Goal: Task Accomplishment & Management: Complete application form

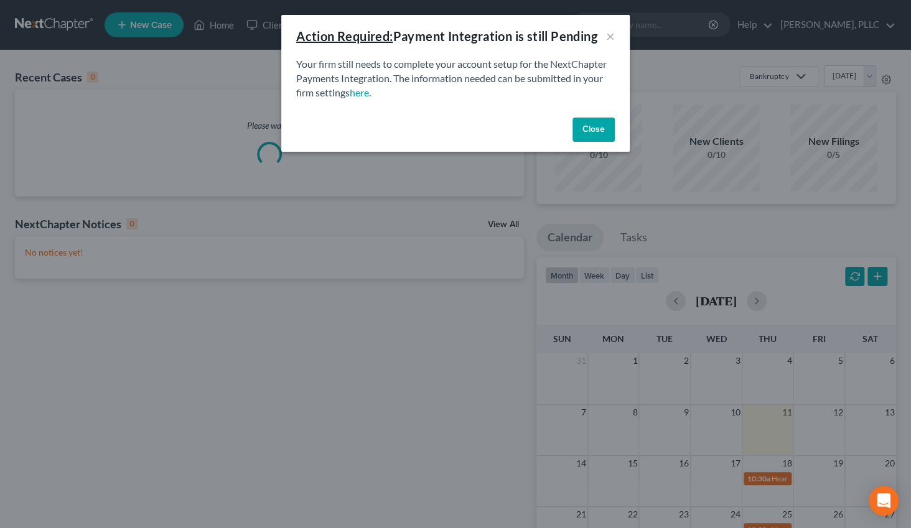
click at [597, 129] on button "Close" at bounding box center [594, 130] width 42 height 25
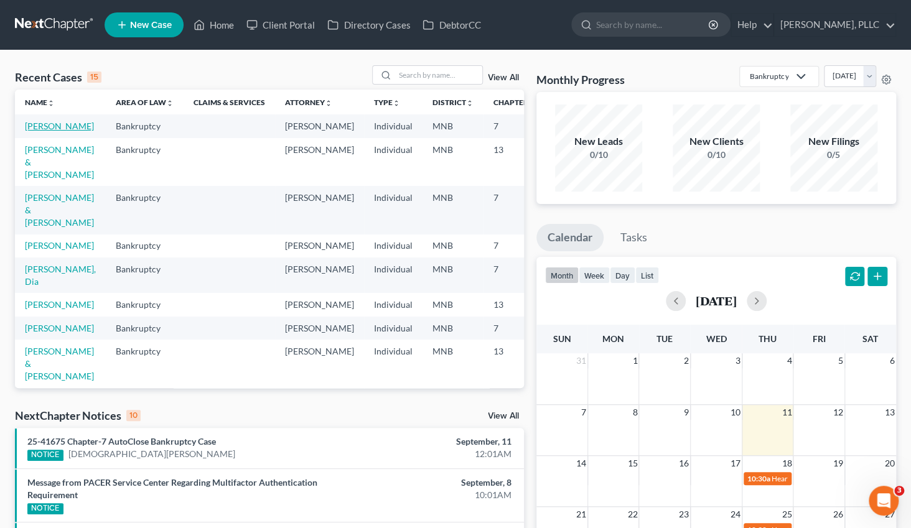
click at [51, 128] on link "[PERSON_NAME]" at bounding box center [59, 126] width 69 height 11
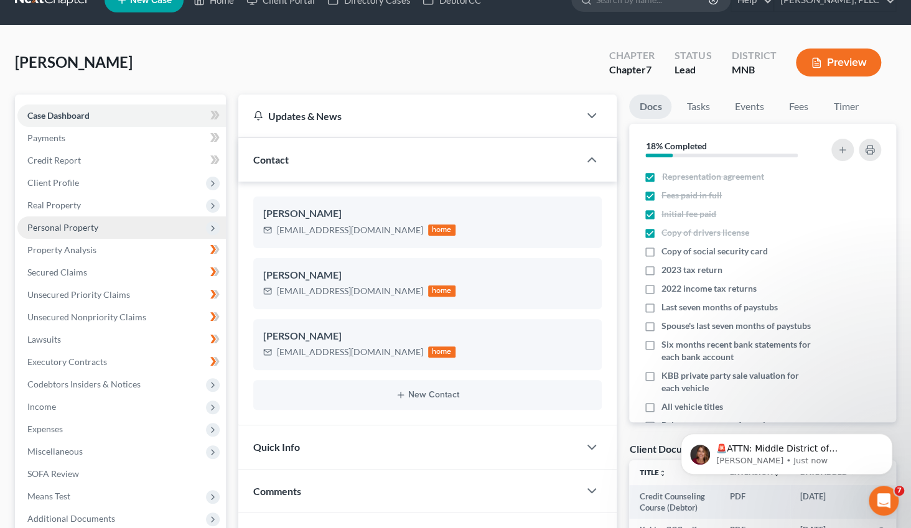
scroll to position [373, 0]
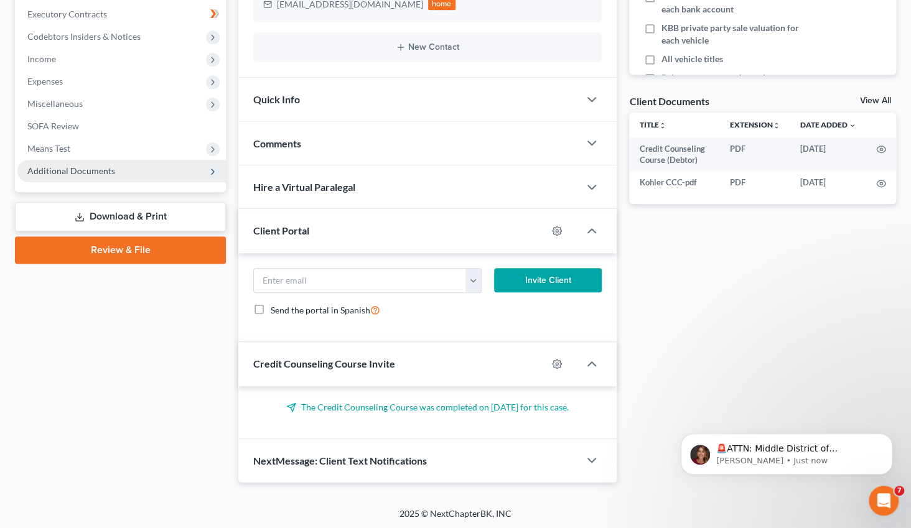
click at [90, 168] on span "Additional Documents" at bounding box center [71, 171] width 88 height 11
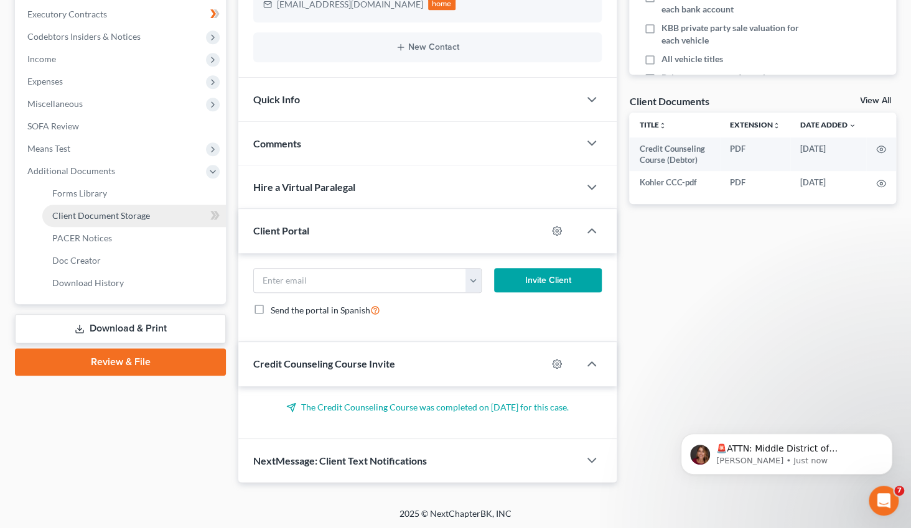
click at [96, 219] on span "Client Document Storage" at bounding box center [101, 215] width 98 height 11
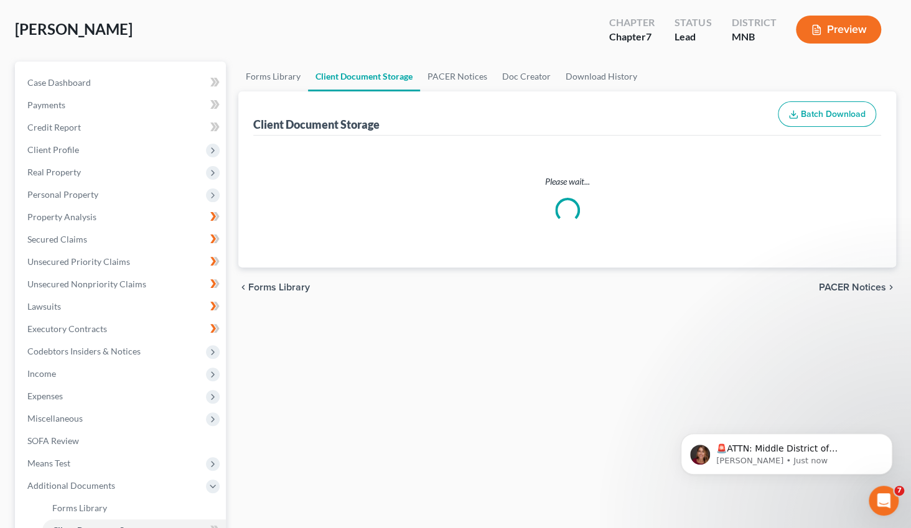
scroll to position [20, 0]
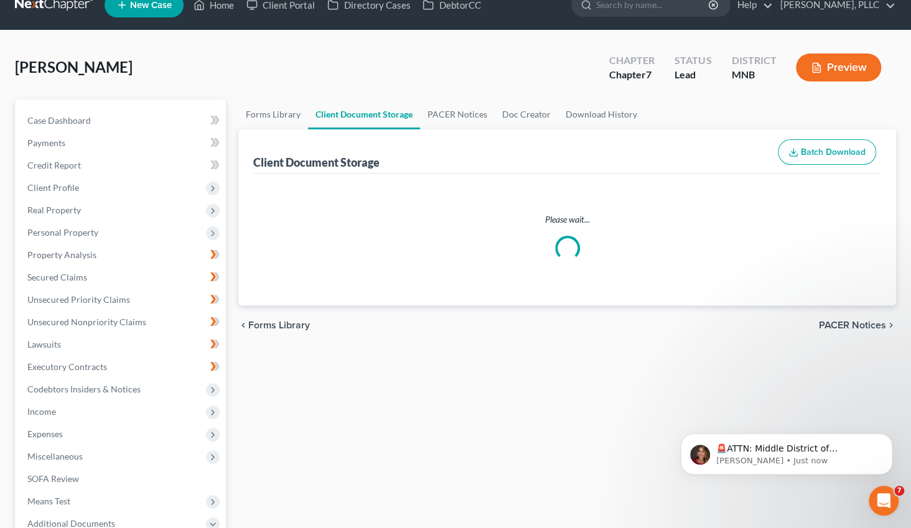
select select "1"
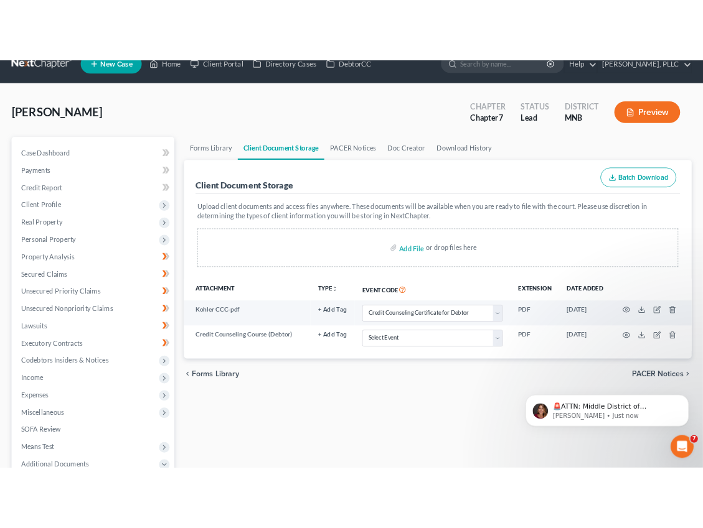
scroll to position [0, 0]
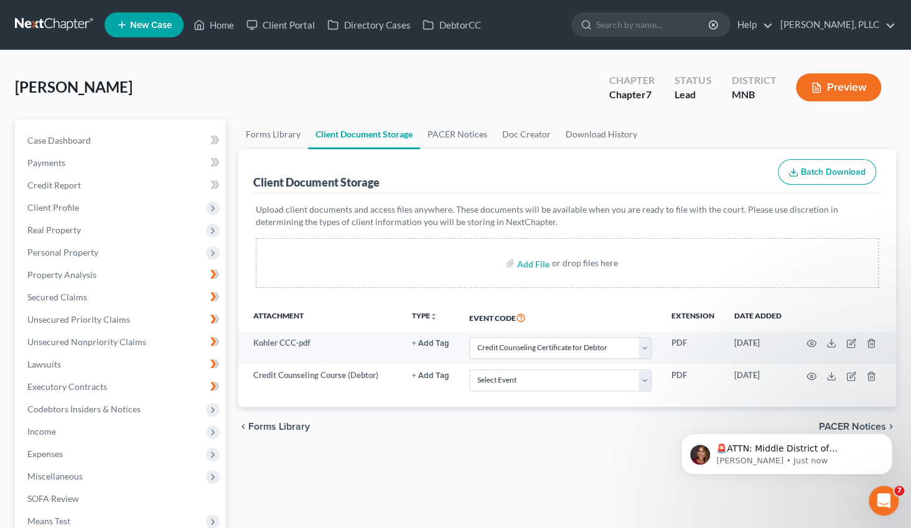
drag, startPoint x: 909, startPoint y: 252, endPoint x: 811, endPoint y: 253, distance: 97.7
click at [809, 253] on div "[PERSON_NAME] Upgraded Chapter Chapter 7 Status Lead District MNB Preview Petit…" at bounding box center [455, 411] width 911 height 723
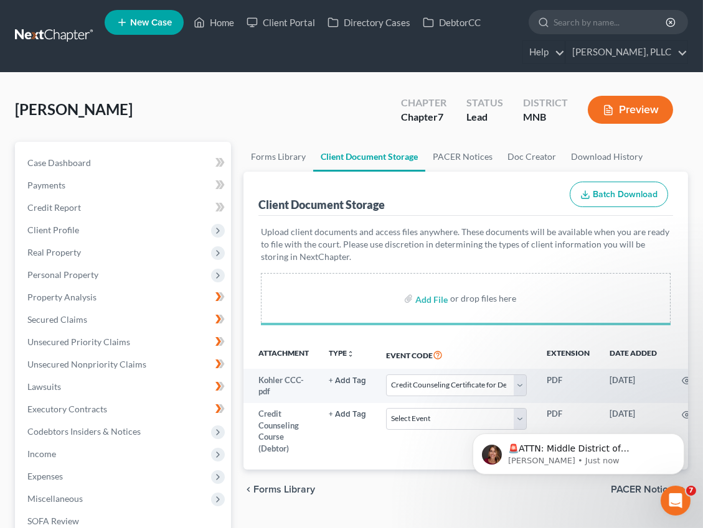
select select "1"
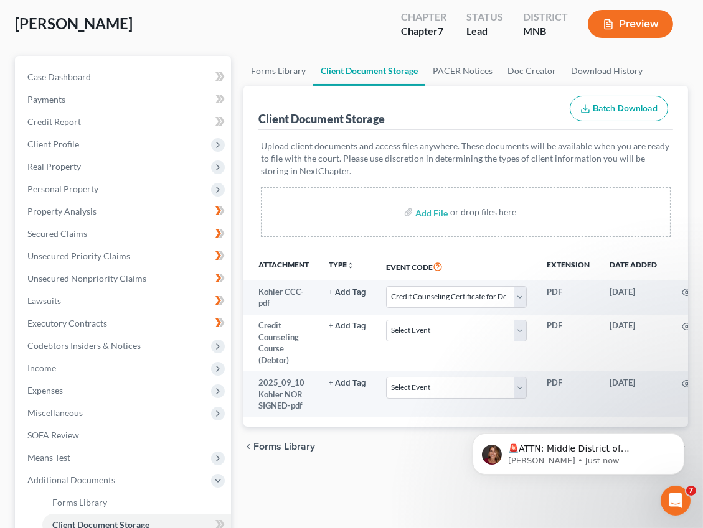
scroll to position [120, 0]
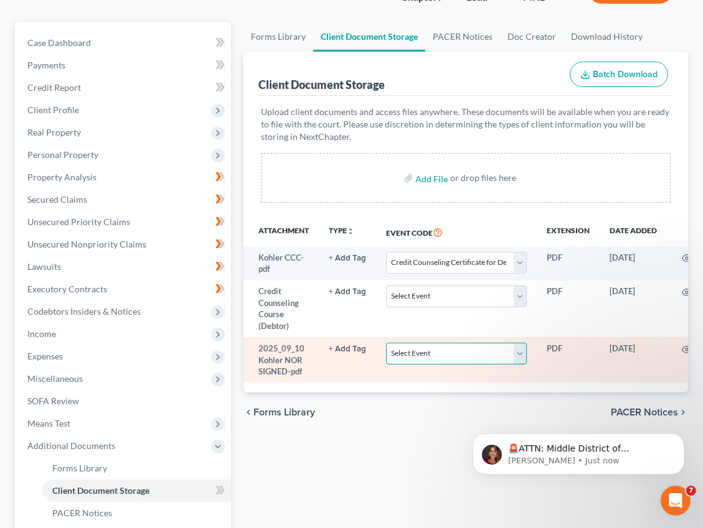
click at [519, 350] on select "Select Event Chapter 13 Plan Credit Counseling Certificate for Debtor Credit Co…" at bounding box center [456, 354] width 141 height 22
select select "6"
click at [386, 343] on select "Select Event Chapter 13 Plan Credit Counseling Certificate for Debtor Credit Co…" at bounding box center [456, 354] width 141 height 22
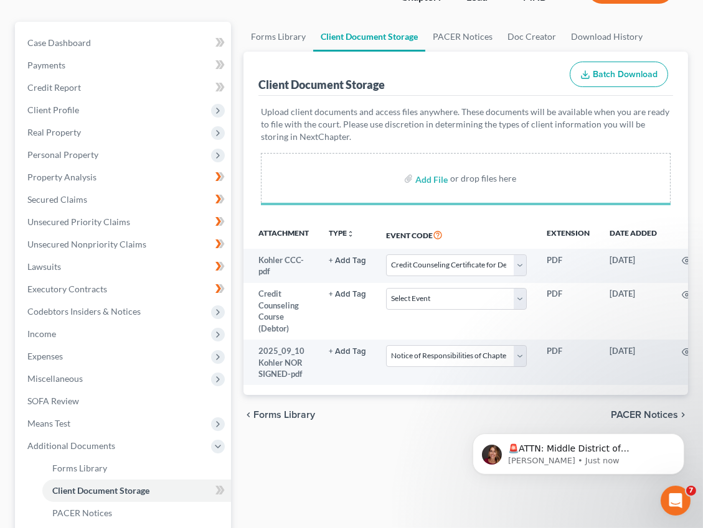
select select "1"
select select "6"
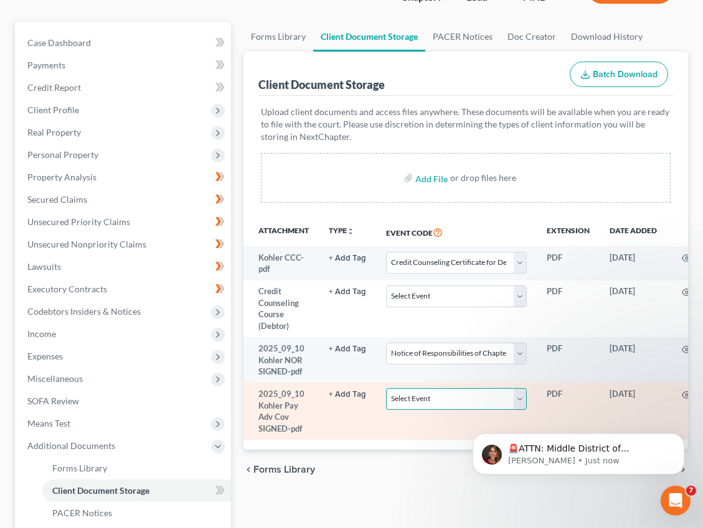
click at [517, 397] on select "Select Event Chapter 13 Plan Credit Counseling Certificate for Debtor Credit Co…" at bounding box center [456, 399] width 141 height 22
select select "7"
click at [386, 388] on select "Select Event Chapter 13 Plan Credit Counseling Certificate for Debtor Credit Co…" at bounding box center [456, 399] width 141 height 22
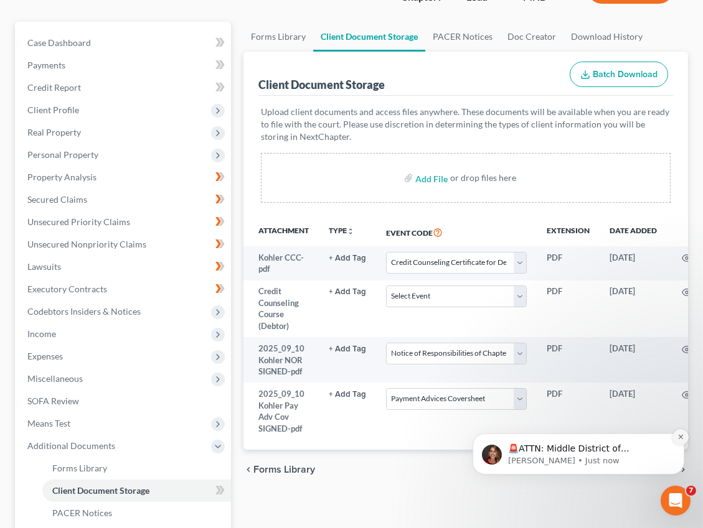
click at [678, 437] on icon "Dismiss notification" at bounding box center [680, 436] width 7 height 7
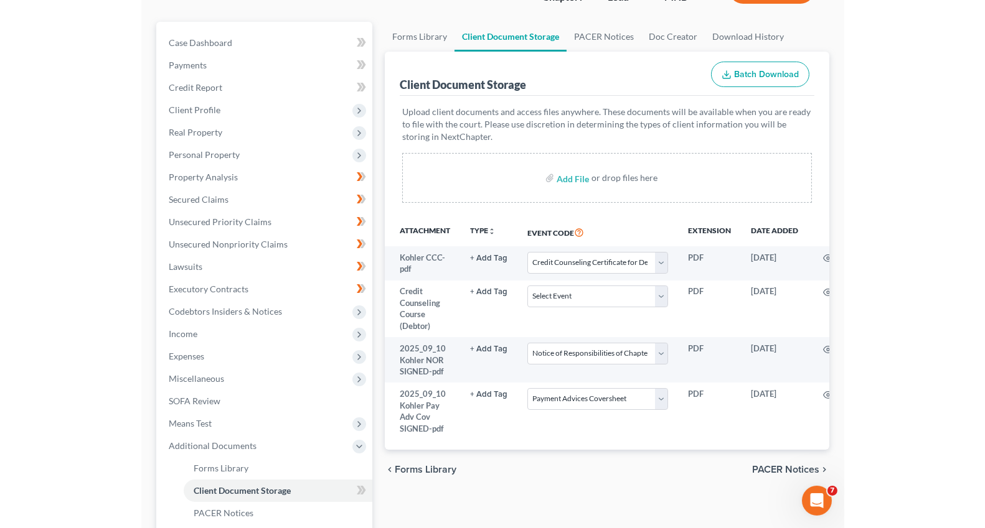
scroll to position [98, 0]
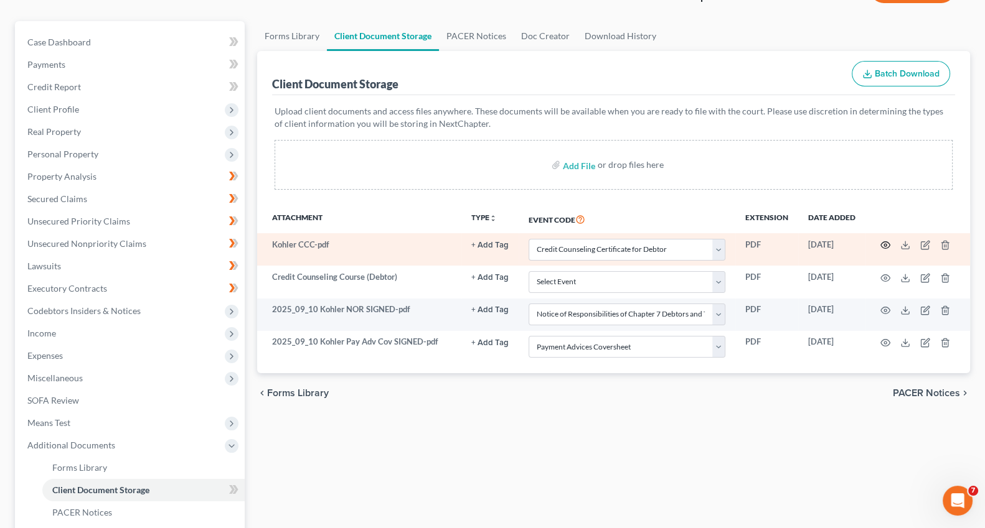
click at [883, 243] on icon "button" at bounding box center [885, 245] width 10 height 10
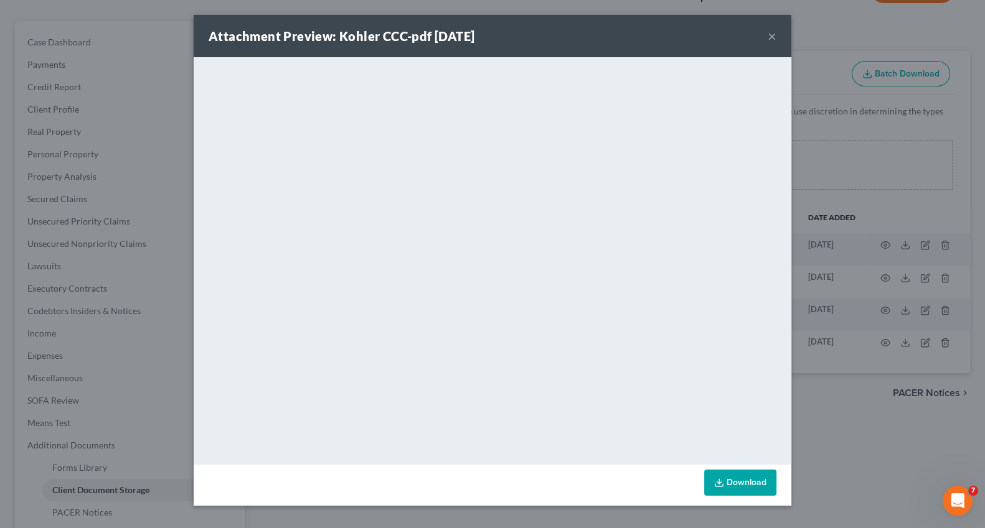
click at [774, 35] on button "×" at bounding box center [772, 36] width 9 height 15
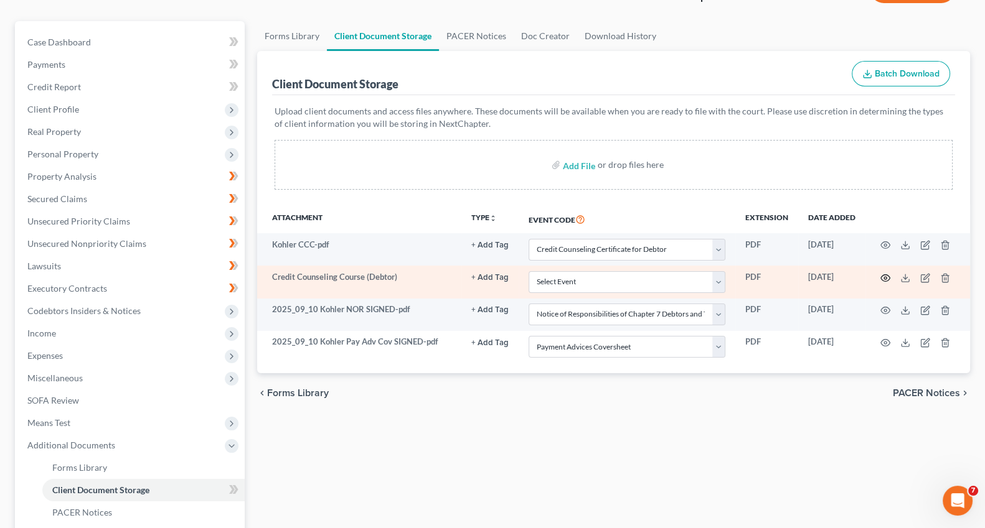
click at [887, 276] on icon "button" at bounding box center [885, 278] width 10 height 10
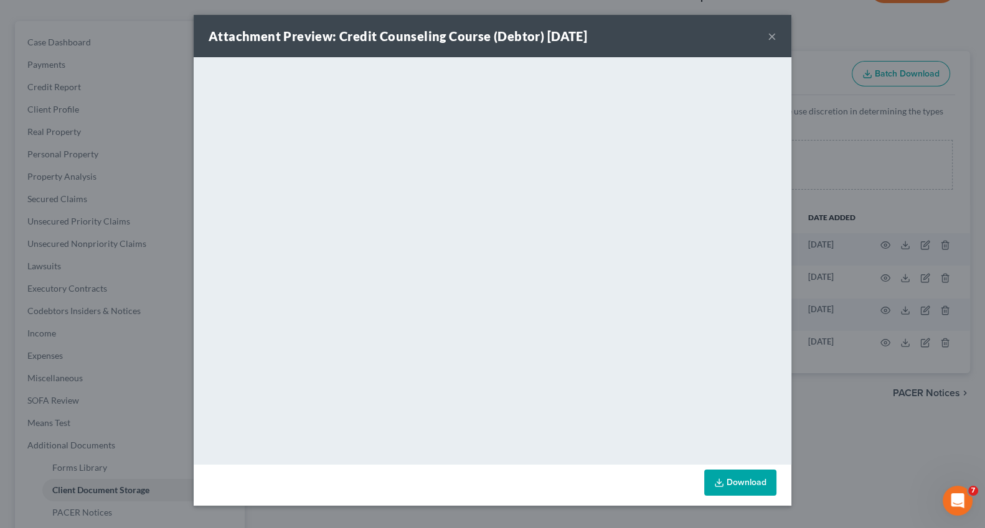
click at [769, 37] on button "×" at bounding box center [772, 36] width 9 height 15
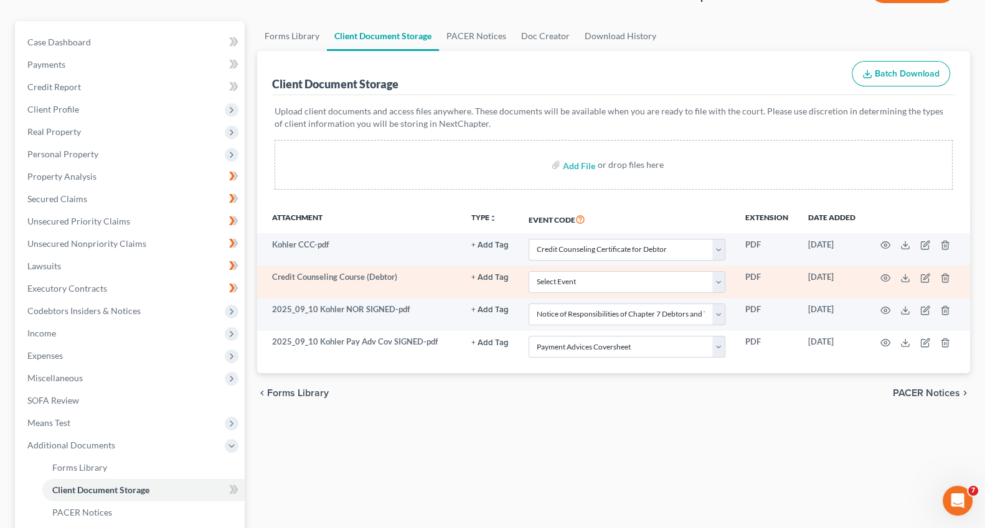
click at [911, 281] on td at bounding box center [917, 282] width 105 height 32
click at [911, 279] on icon "button" at bounding box center [945, 278] width 10 height 10
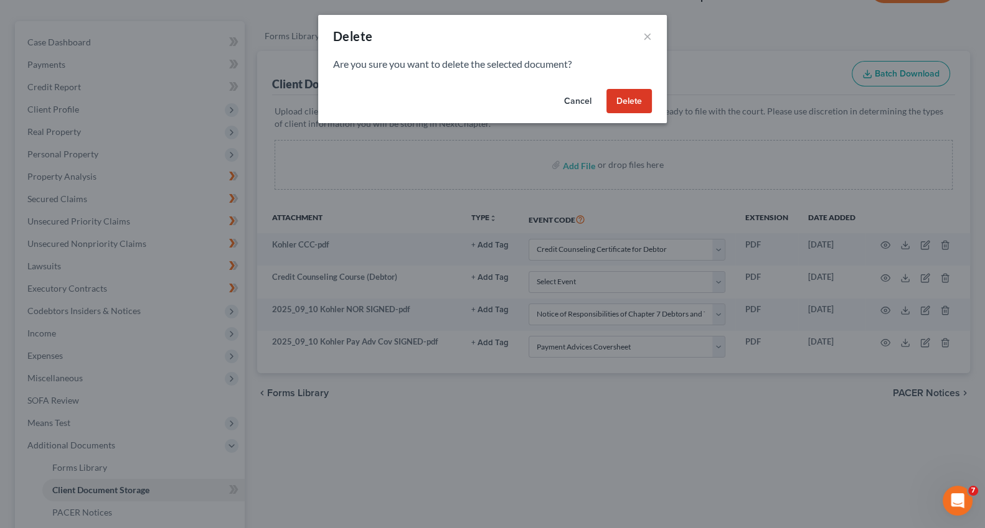
click at [636, 104] on button "Delete" at bounding box center [628, 101] width 45 height 25
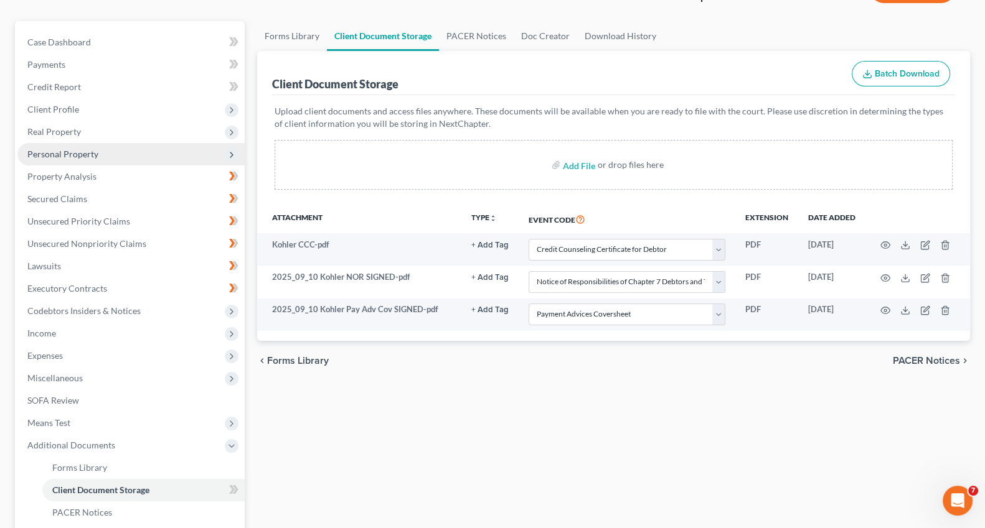
click at [83, 151] on span "Personal Property" at bounding box center [62, 154] width 71 height 11
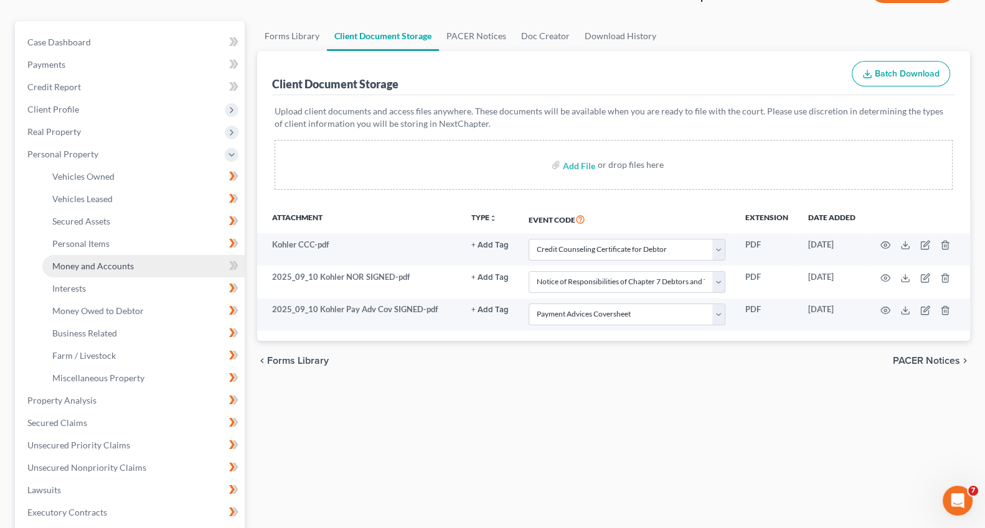
click at [87, 266] on span "Money and Accounts" at bounding box center [93, 266] width 82 height 11
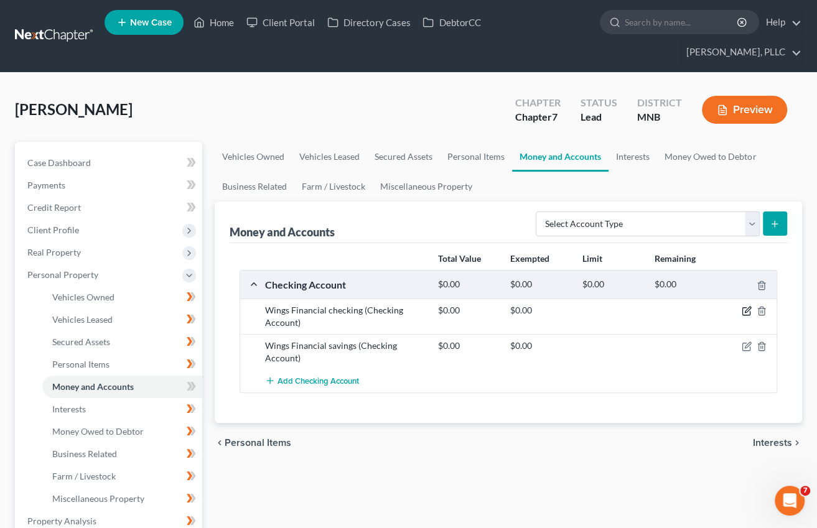
click at [745, 309] on icon "button" at bounding box center [747, 311] width 10 height 10
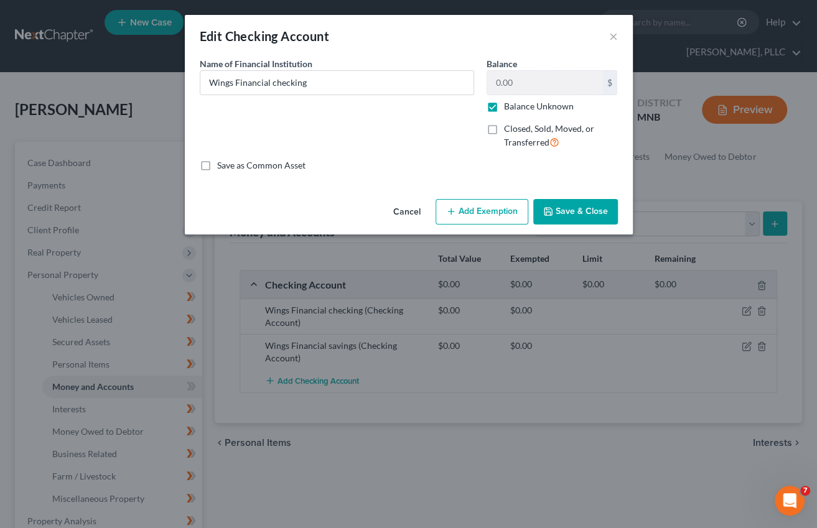
click at [504, 107] on label "Balance Unknown" at bounding box center [539, 106] width 70 height 12
click at [509, 107] on input "Balance Unknown" at bounding box center [513, 104] width 8 height 8
click at [504, 107] on label "Balance Unknown" at bounding box center [539, 106] width 70 height 12
click at [509, 107] on input "Balance Unknown" at bounding box center [513, 104] width 8 height 8
click at [504, 107] on label "Balance Unknown" at bounding box center [539, 106] width 70 height 12
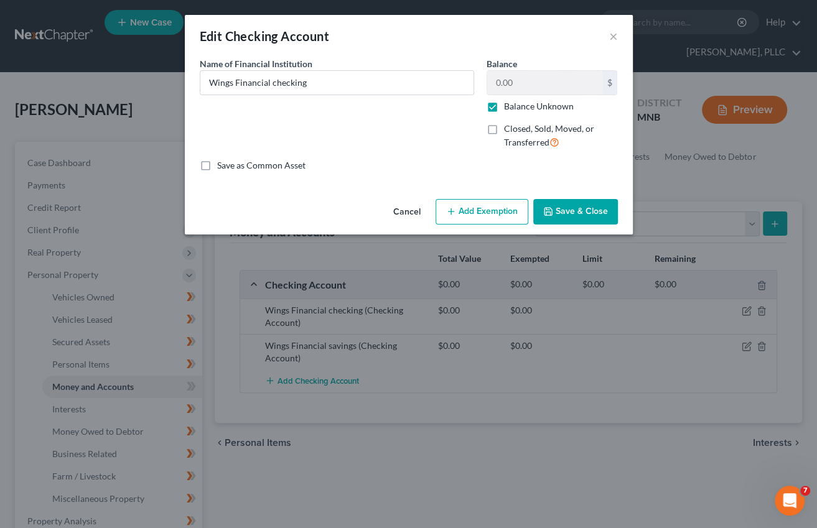
click at [509, 107] on input "Balance Unknown" at bounding box center [513, 104] width 8 height 8
checkbox input "false"
drag, startPoint x: 528, startPoint y: 87, endPoint x: 491, endPoint y: 87, distance: 36.7
click at [491, 87] on input "0.00" at bounding box center [544, 83] width 115 height 24
drag, startPoint x: 495, startPoint y: 87, endPoint x: 516, endPoint y: 88, distance: 20.6
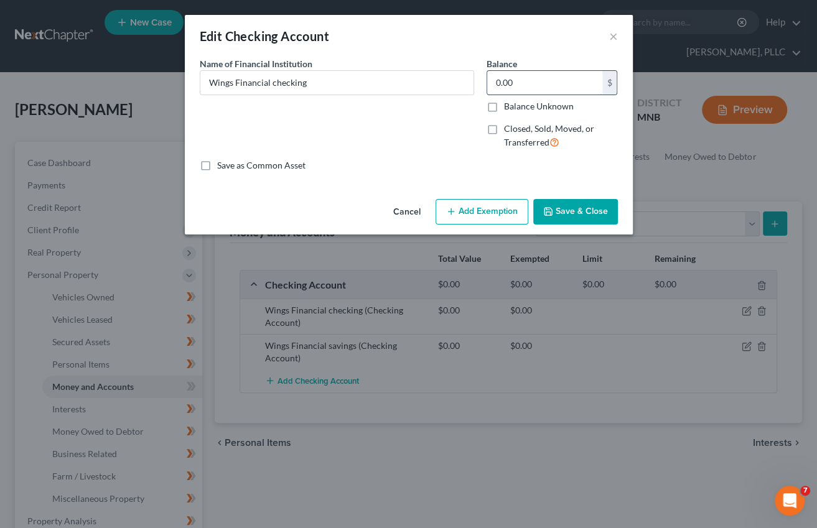
click at [496, 87] on input "0.00" at bounding box center [544, 83] width 115 height 24
drag, startPoint x: 527, startPoint y: 86, endPoint x: 481, endPoint y: 83, distance: 46.8
click at [481, 83] on div "Balance 0.00 $ Balance Unknown Balance Undetermined 0.00 $ Balance Unknown Clos…" at bounding box center [553, 108] width 144 height 102
type input "179.72"
click at [589, 203] on button "Save & Close" at bounding box center [575, 212] width 85 height 26
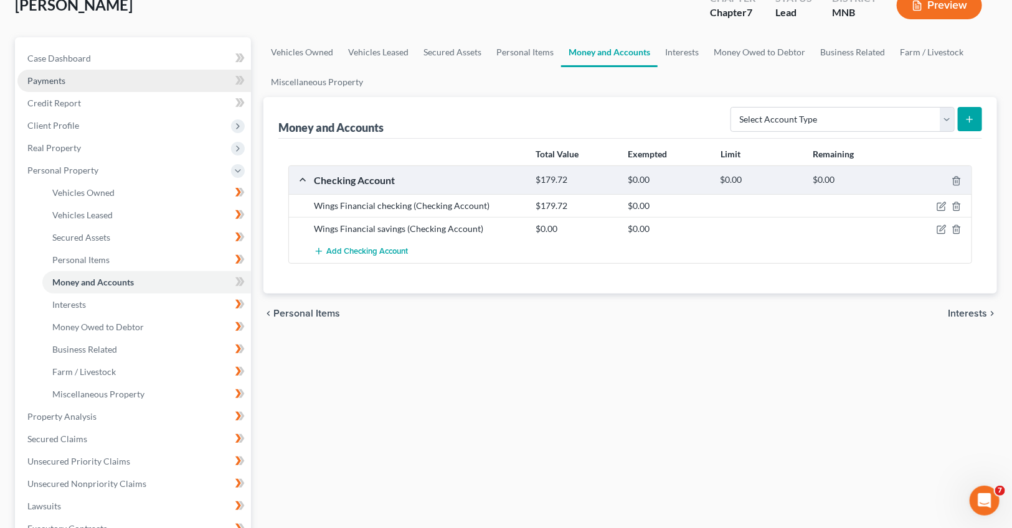
scroll to position [85, 0]
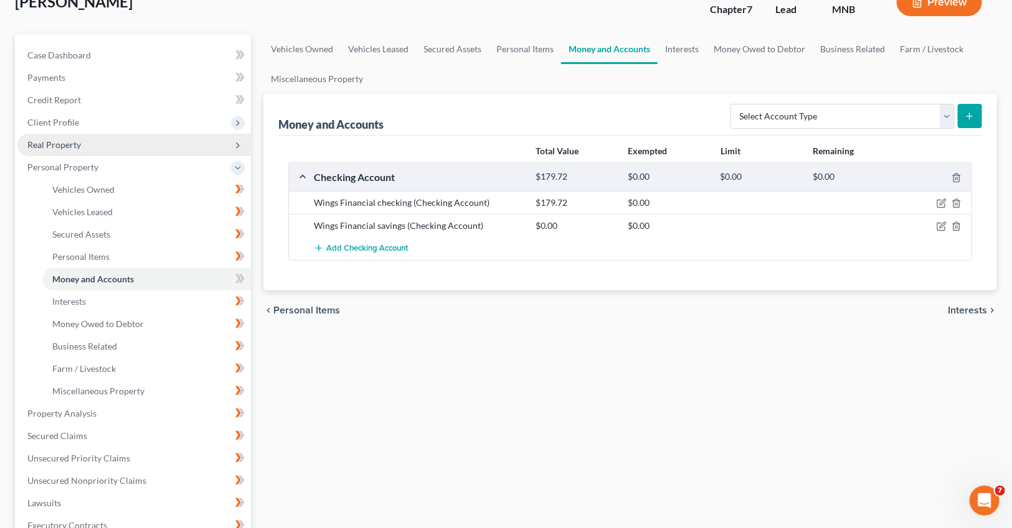
click at [69, 148] on span "Real Property" at bounding box center [54, 144] width 54 height 11
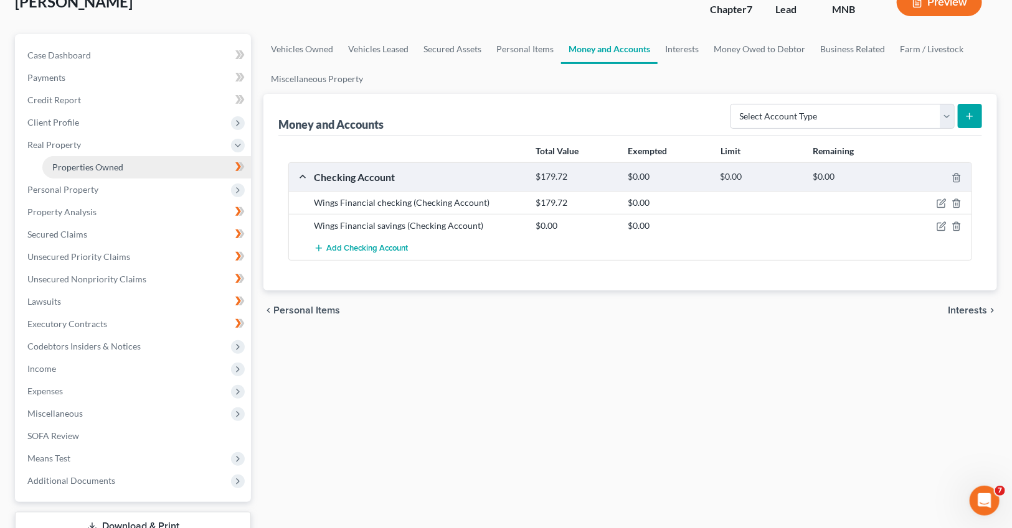
click at [75, 165] on span "Properties Owned" at bounding box center [87, 167] width 71 height 11
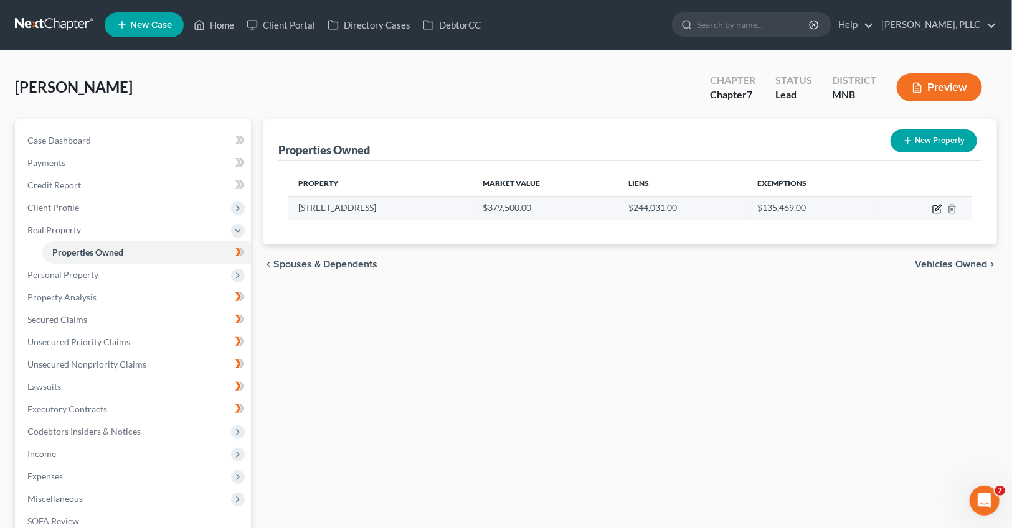
click at [911, 211] on icon "button" at bounding box center [937, 209] width 10 height 10
select select "24"
select select "0"
select select "1"
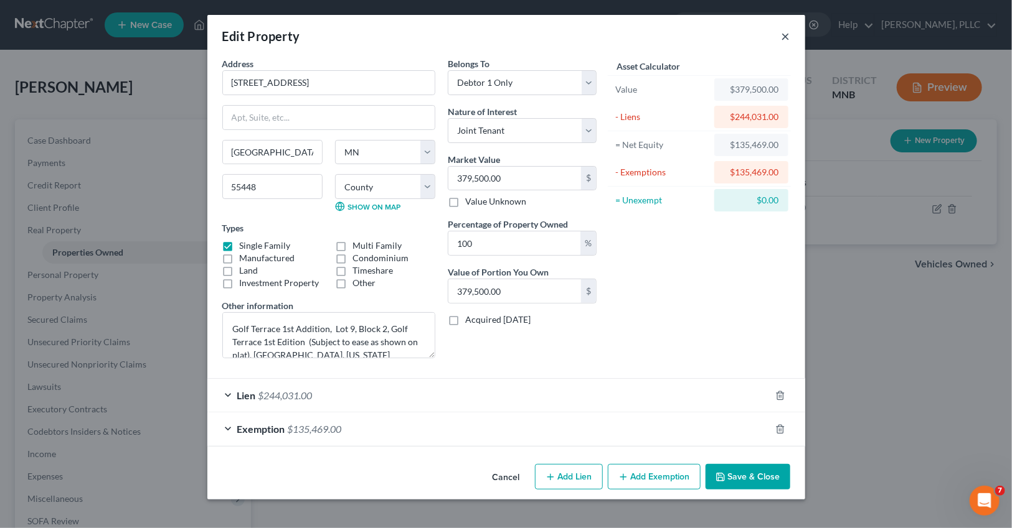
click at [787, 32] on button "×" at bounding box center [785, 36] width 9 height 15
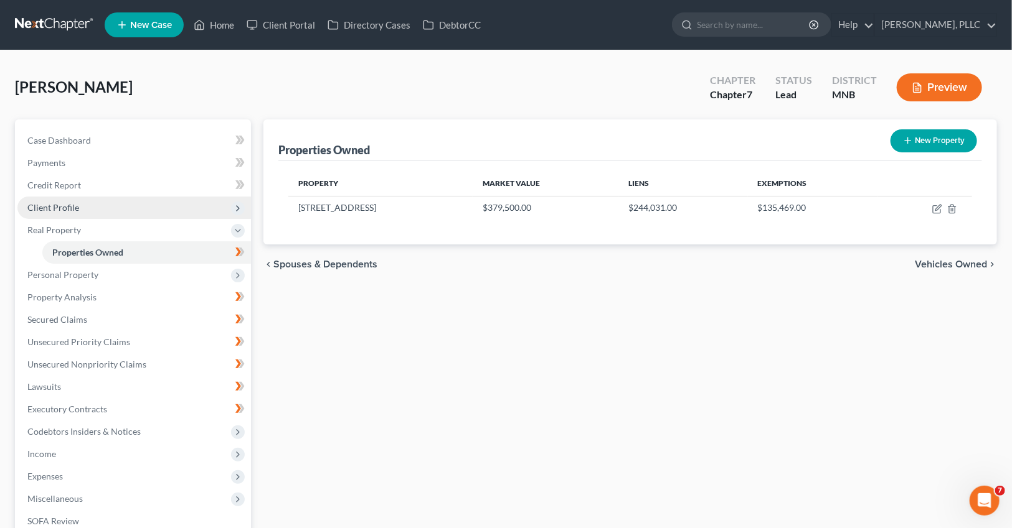
scroll to position [176, 0]
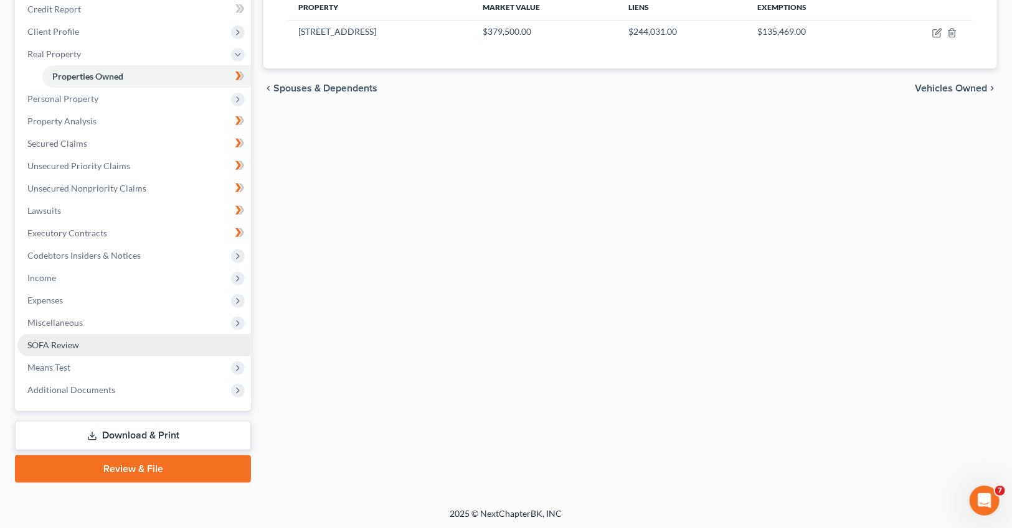
click at [63, 344] on span "SOFA Review" at bounding box center [53, 345] width 52 height 11
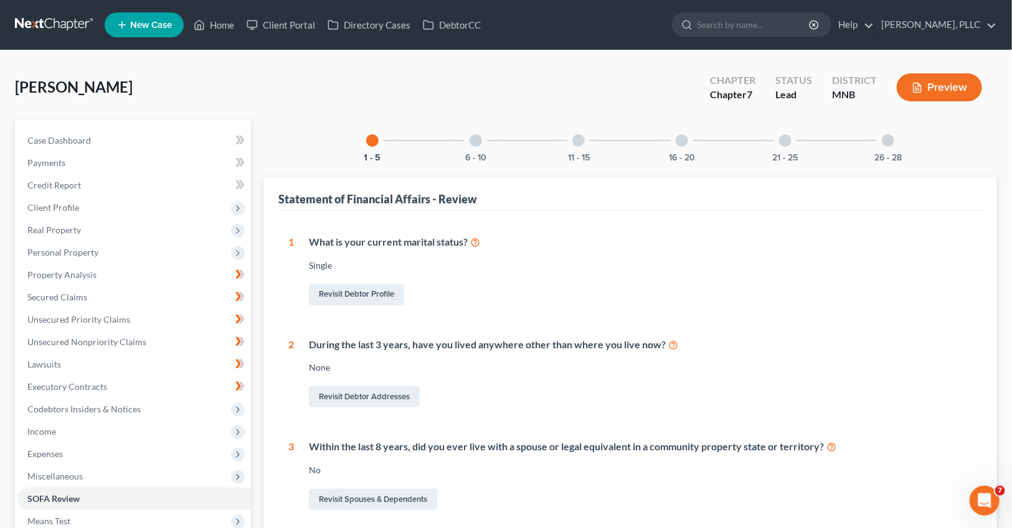
click at [474, 140] on div at bounding box center [475, 140] width 12 height 12
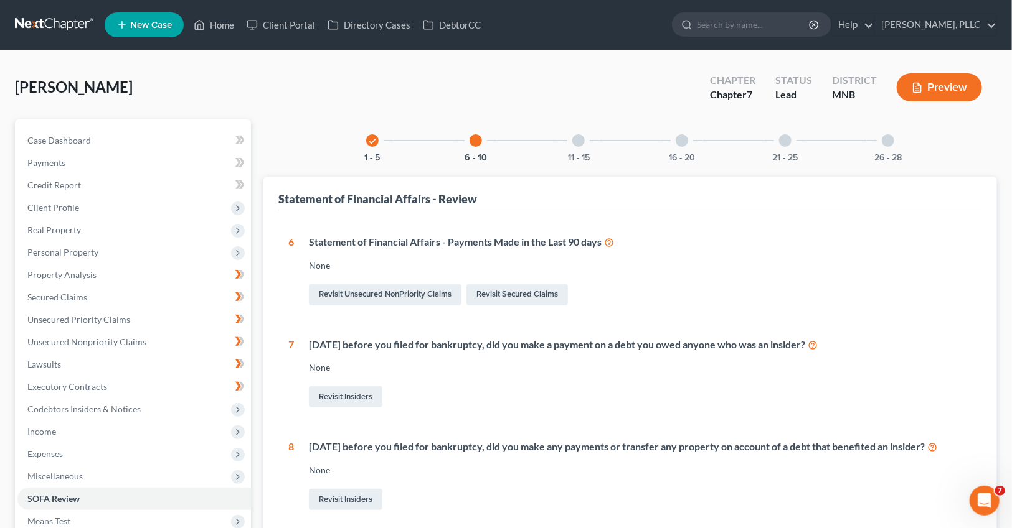
click at [580, 143] on div at bounding box center [578, 140] width 12 height 12
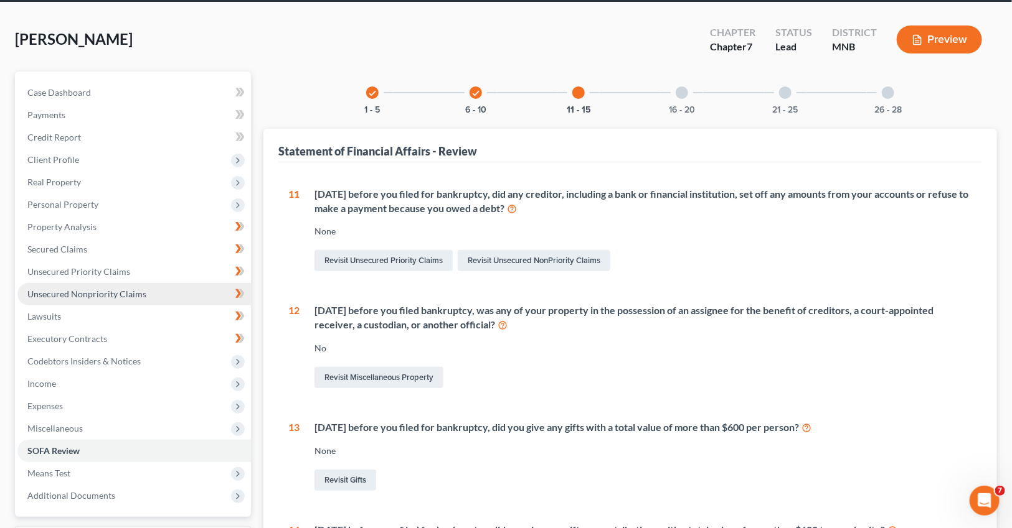
scroll to position [44, 0]
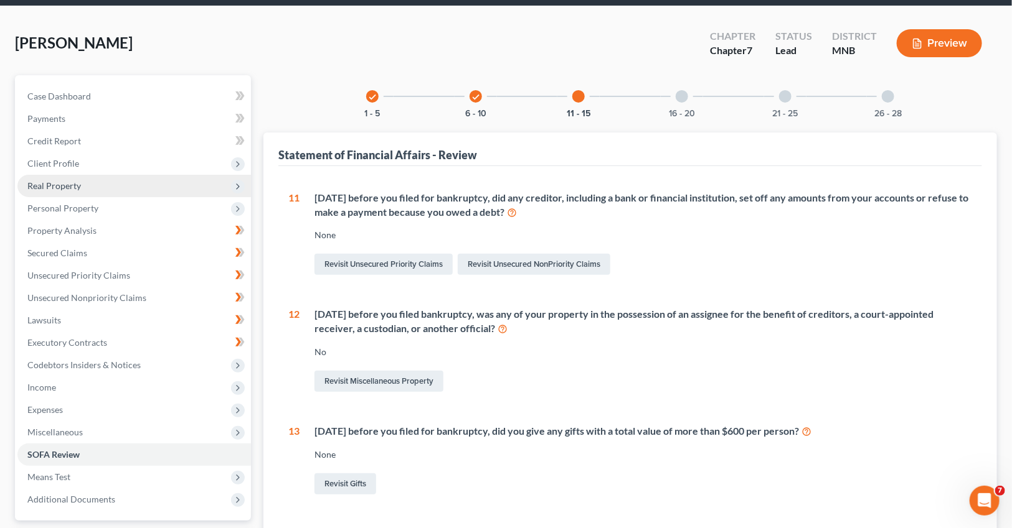
click at [65, 185] on span "Real Property" at bounding box center [54, 186] width 54 height 11
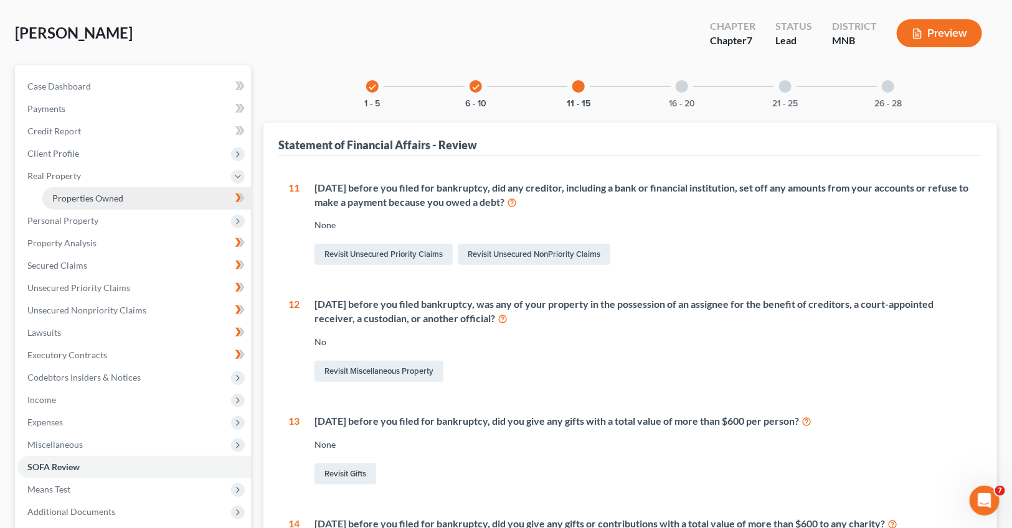
click at [87, 200] on span "Properties Owned" at bounding box center [87, 198] width 71 height 11
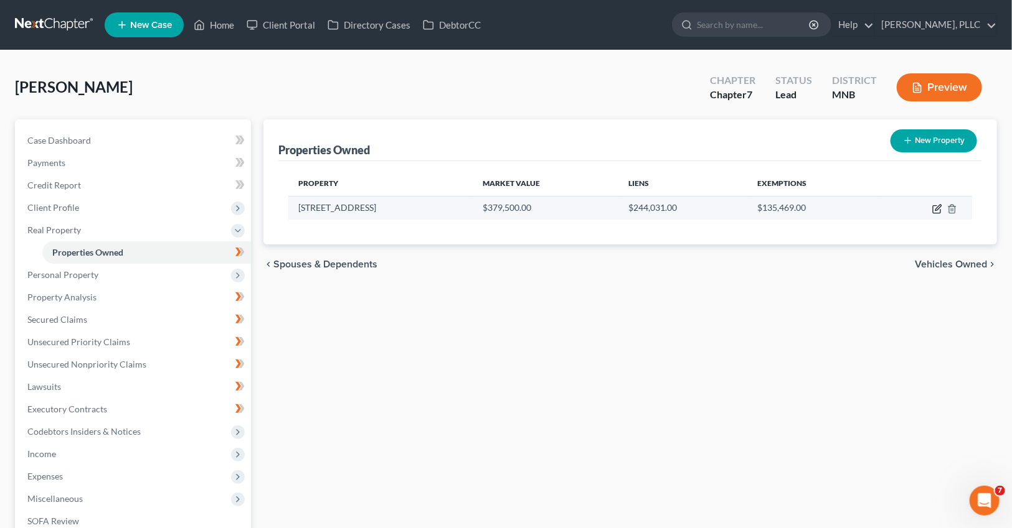
click at [911, 210] on icon "button" at bounding box center [935, 209] width 7 height 7
select select "24"
select select "1"
select select "0"
select select "1"
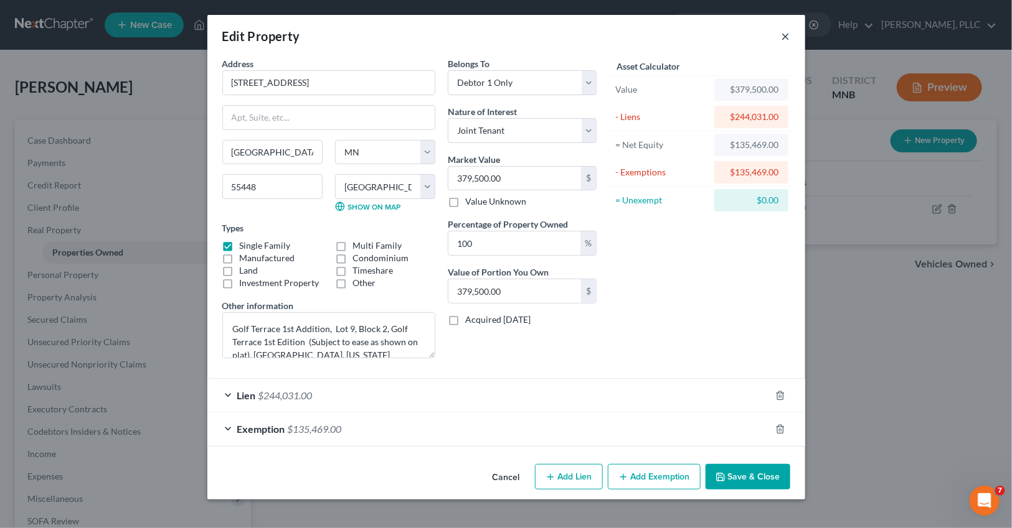
click at [786, 35] on button "×" at bounding box center [785, 36] width 9 height 15
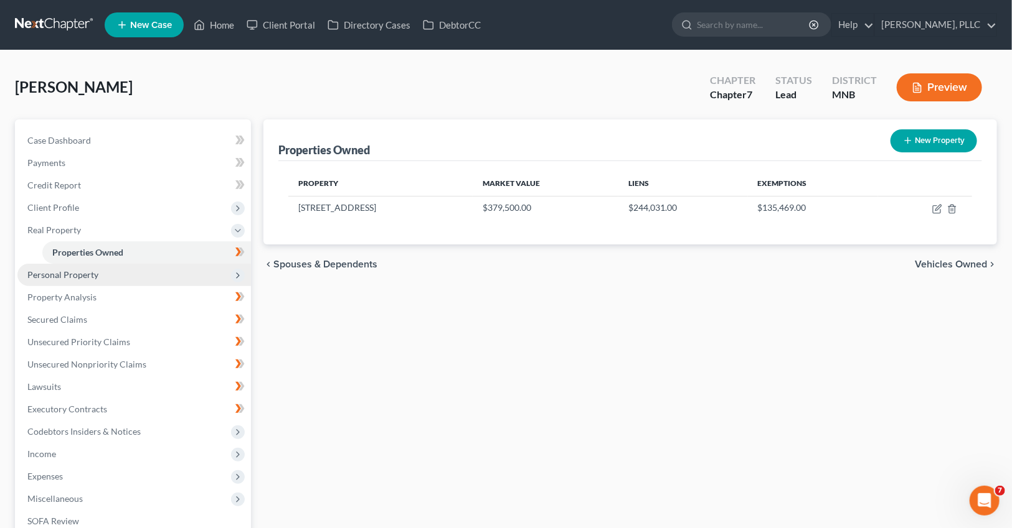
click at [63, 272] on span "Personal Property" at bounding box center [62, 275] width 71 height 11
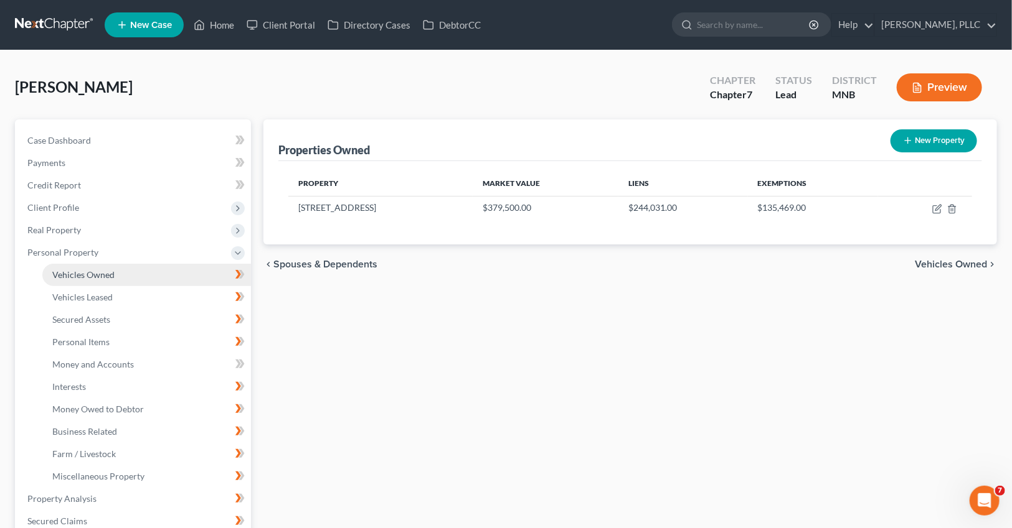
click at [67, 270] on span "Vehicles Owned" at bounding box center [83, 275] width 62 height 11
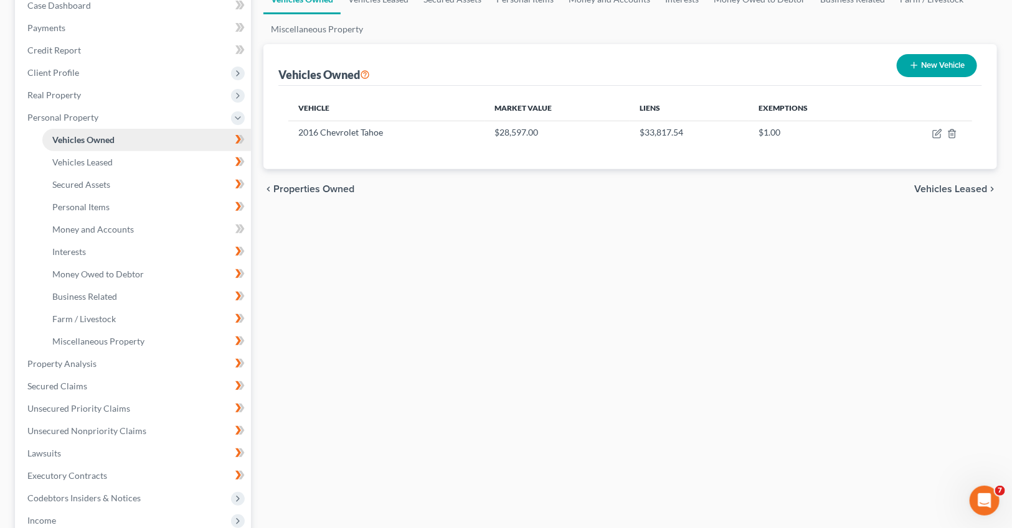
scroll to position [138, 0]
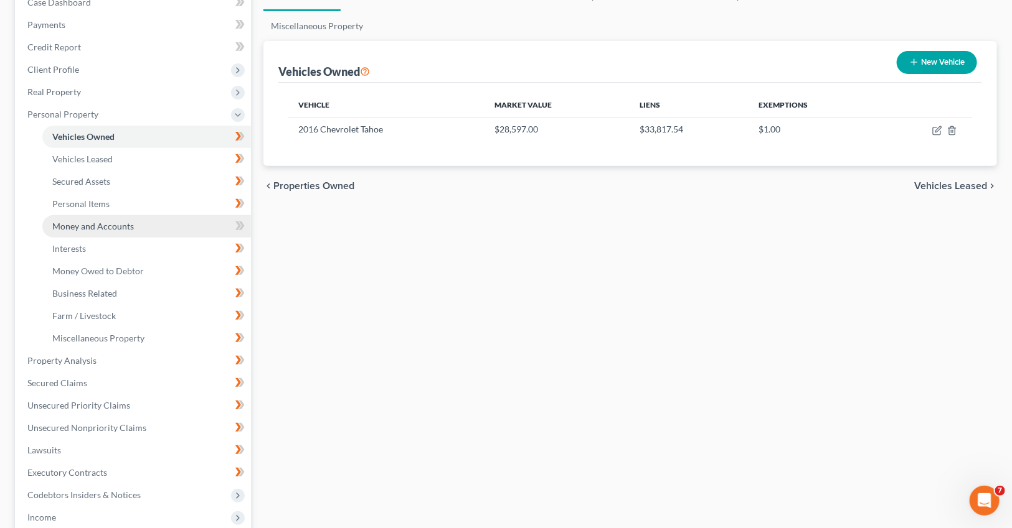
click at [100, 225] on span "Money and Accounts" at bounding box center [93, 226] width 82 height 11
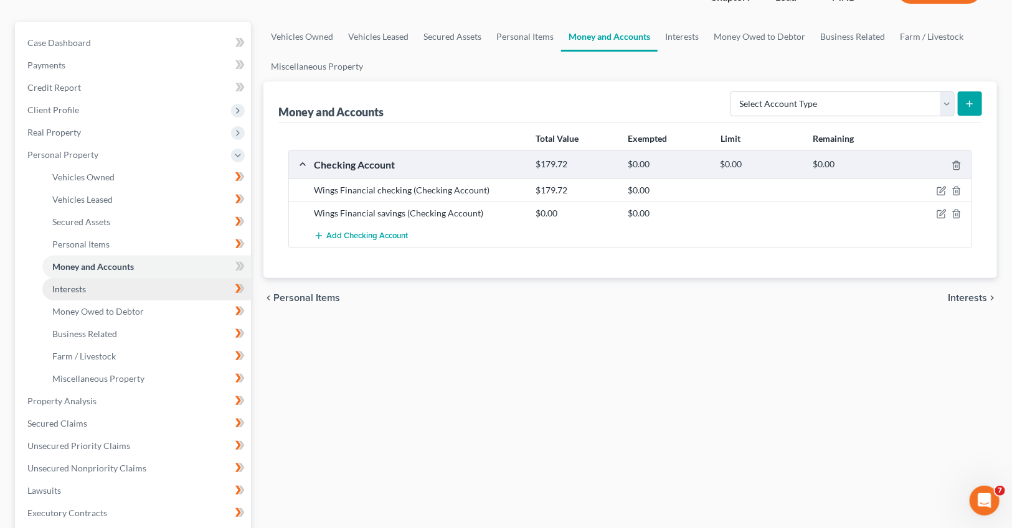
click at [88, 291] on link "Interests" at bounding box center [146, 289] width 209 height 22
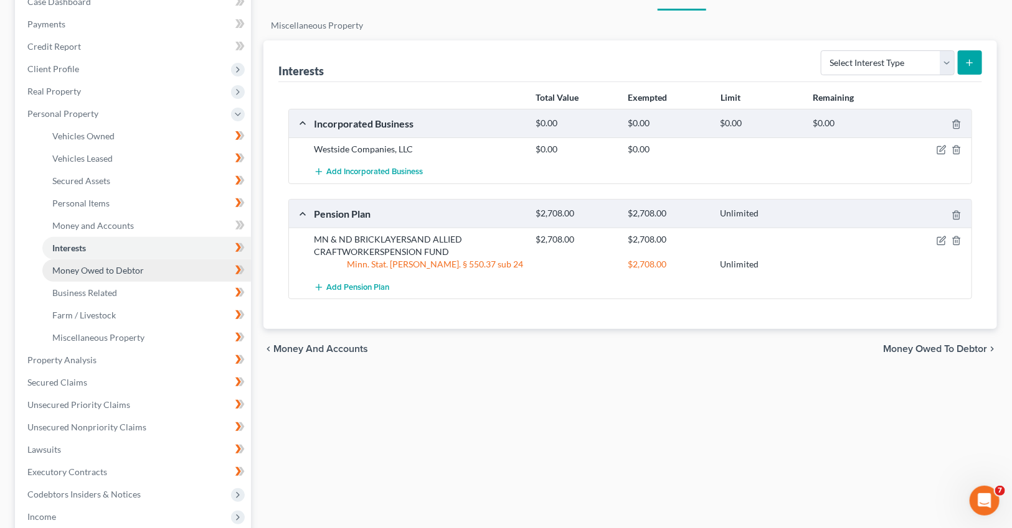
click at [88, 278] on link "Money Owed to Debtor" at bounding box center [146, 271] width 209 height 22
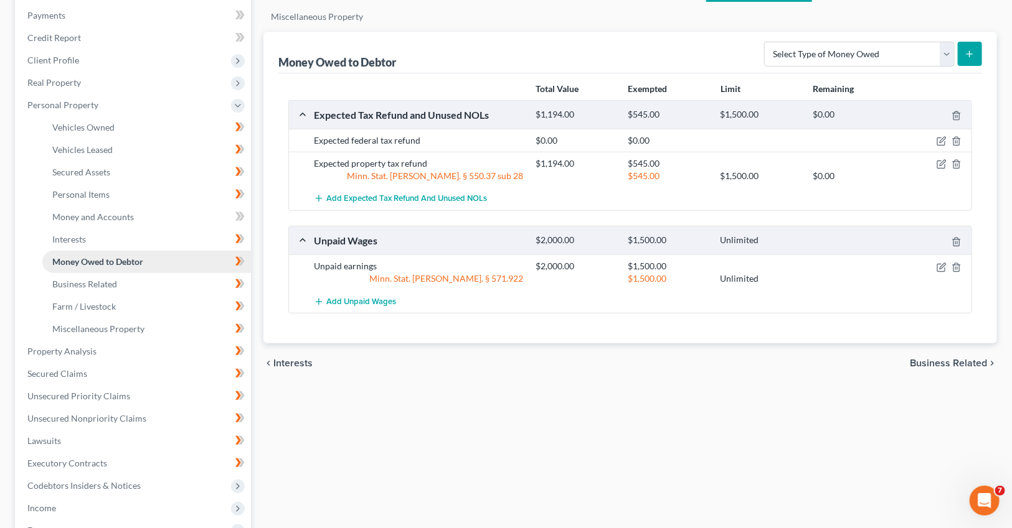
scroll to position [143, 0]
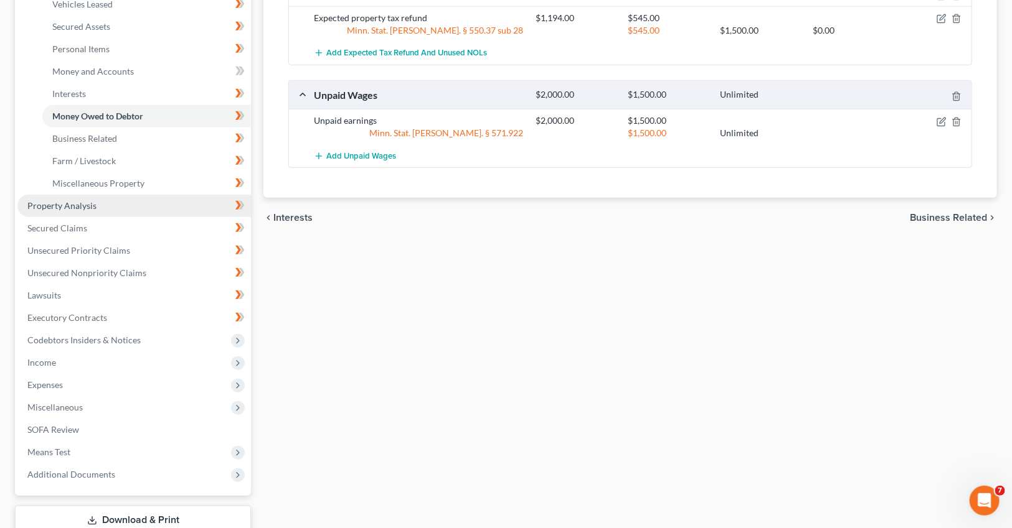
click at [78, 209] on span "Property Analysis" at bounding box center [61, 205] width 69 height 11
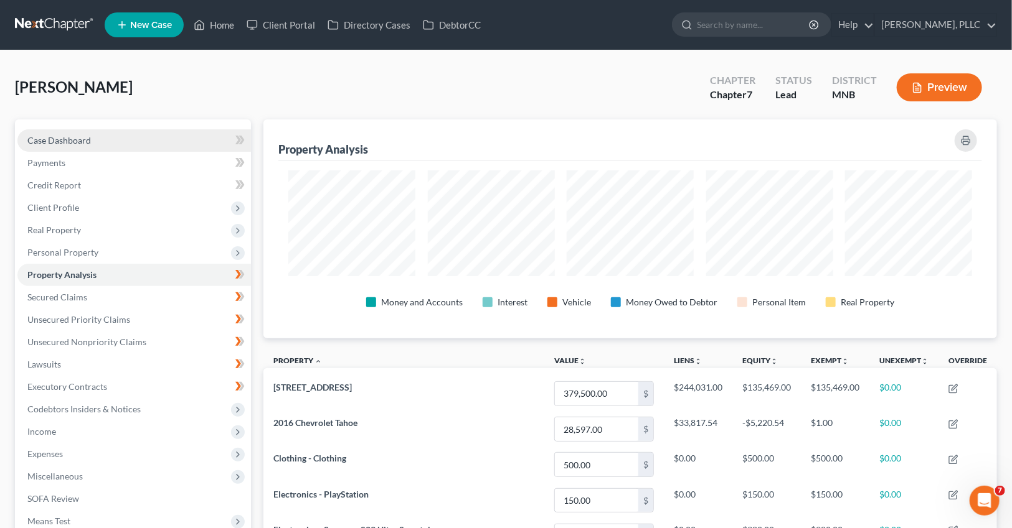
click at [66, 142] on span "Case Dashboard" at bounding box center [58, 140] width 63 height 11
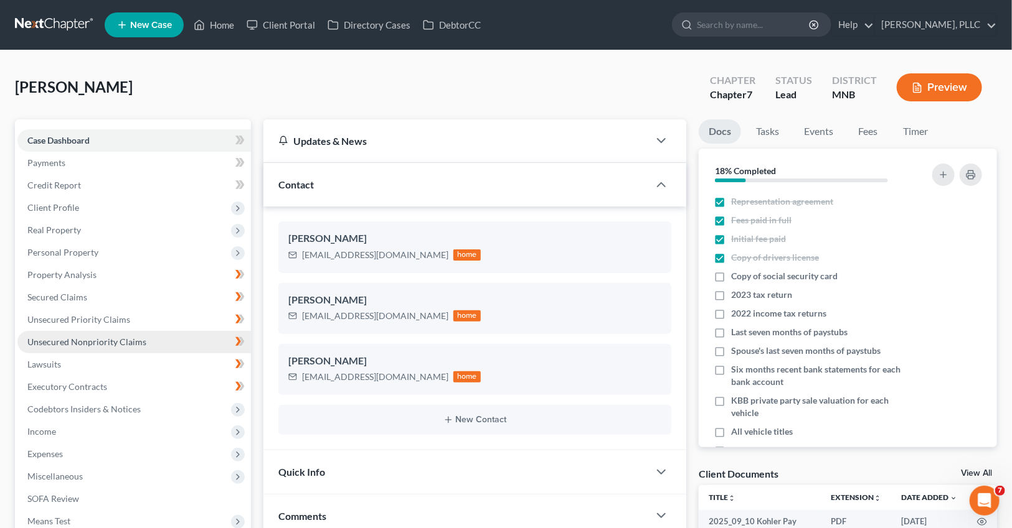
click at [81, 344] on span "Unsecured Nonpriority Claims" at bounding box center [86, 342] width 119 height 11
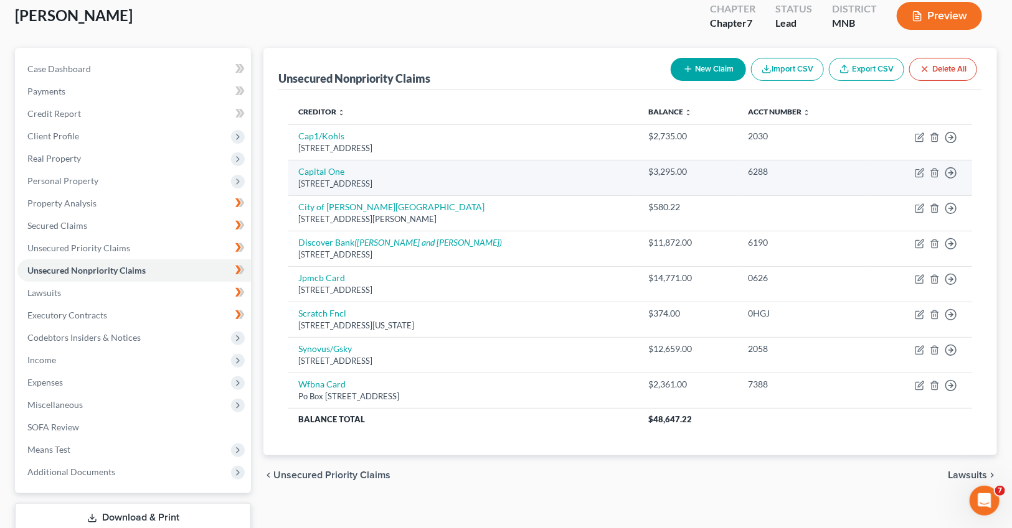
scroll to position [73, 0]
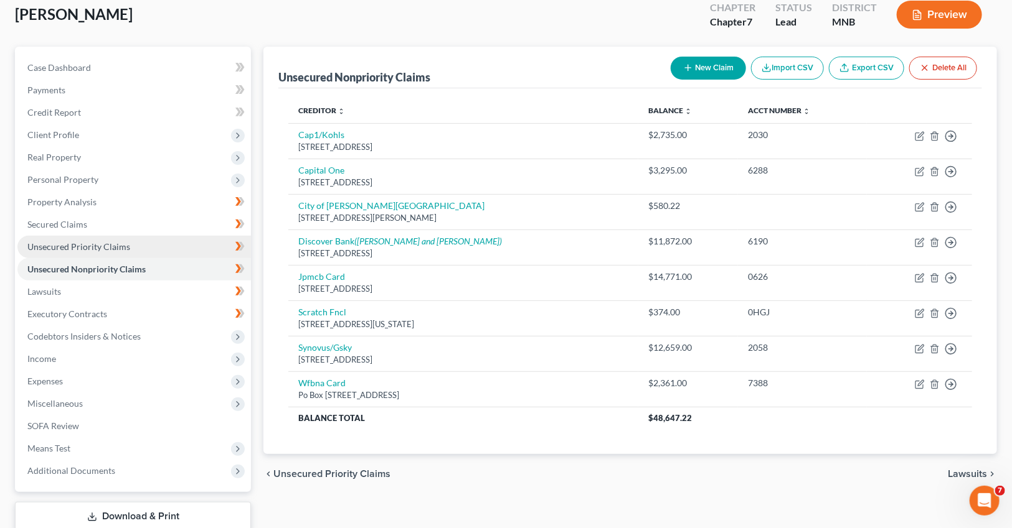
click at [109, 245] on span "Unsecured Priority Claims" at bounding box center [78, 247] width 103 height 11
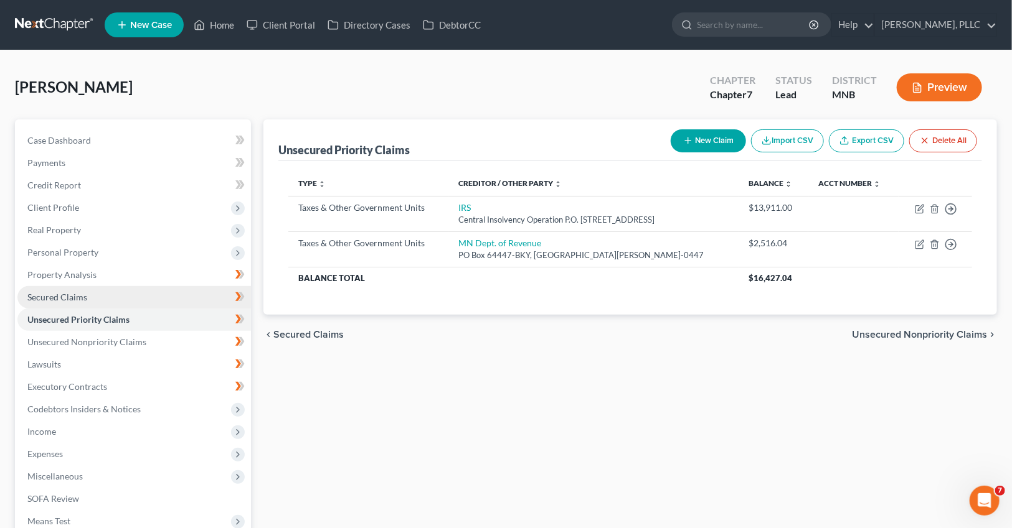
click at [72, 298] on span "Secured Claims" at bounding box center [57, 297] width 60 height 11
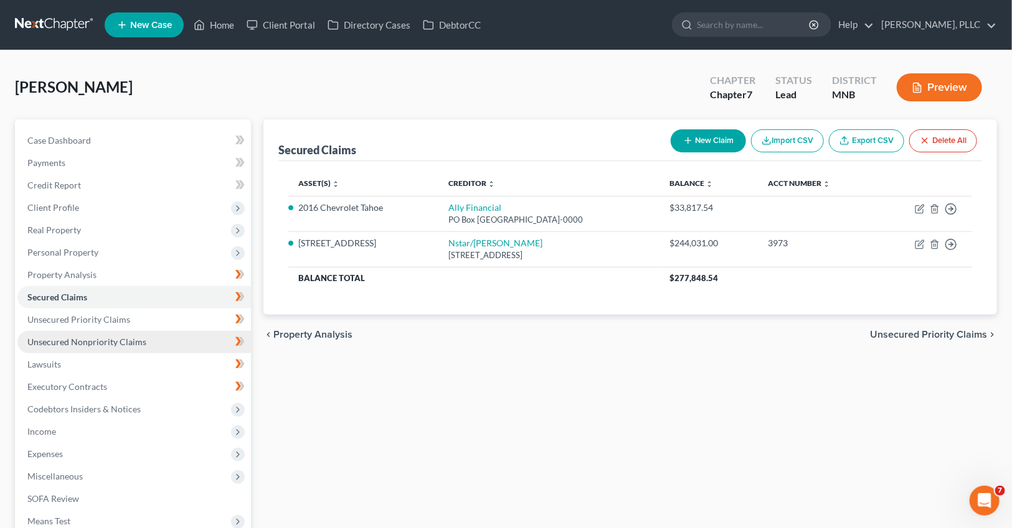
click at [75, 344] on span "Unsecured Nonpriority Claims" at bounding box center [86, 342] width 119 height 11
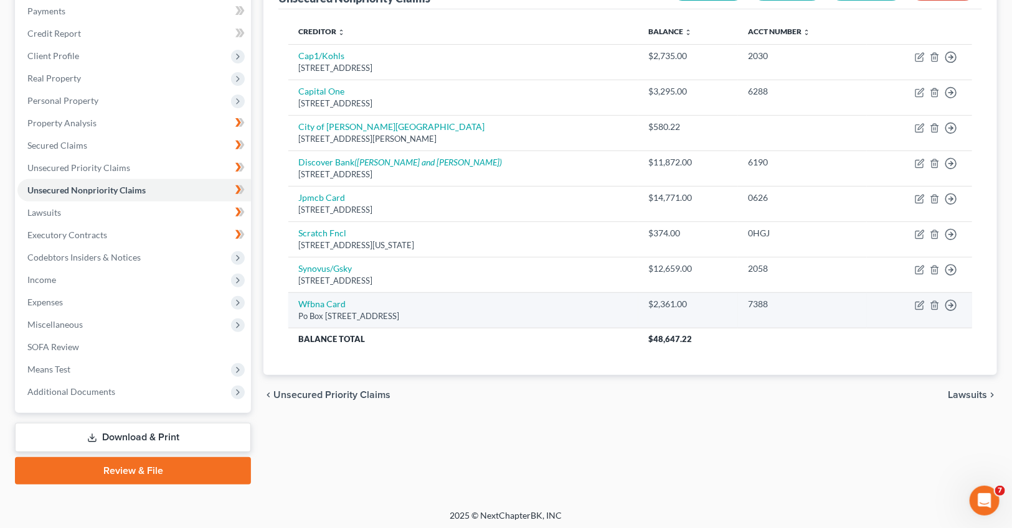
scroll to position [54, 0]
